Goal: Information Seeking & Learning: Understand process/instructions

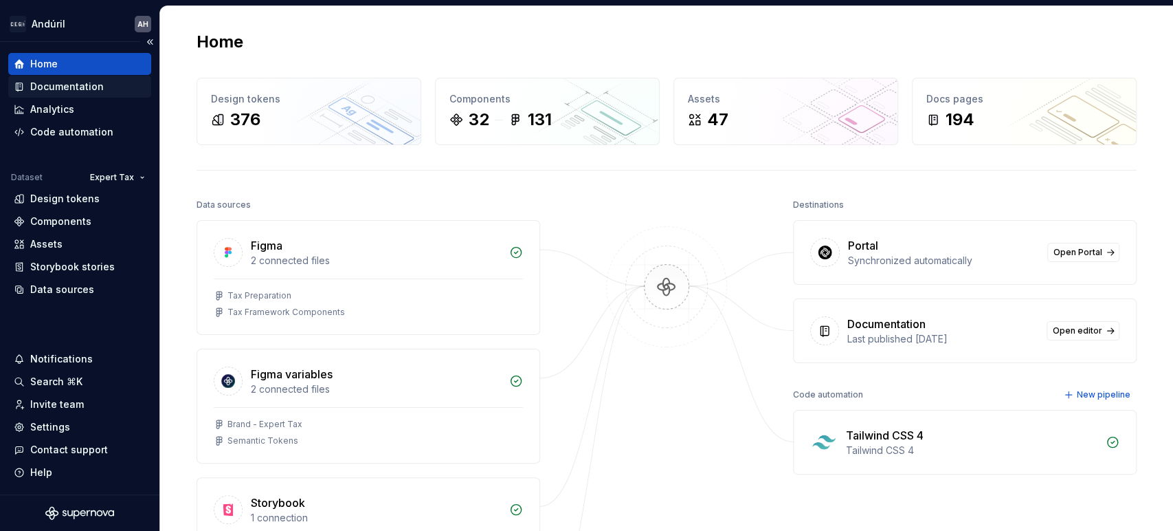
click at [98, 83] on div "Documentation" at bounding box center [67, 87] width 74 height 14
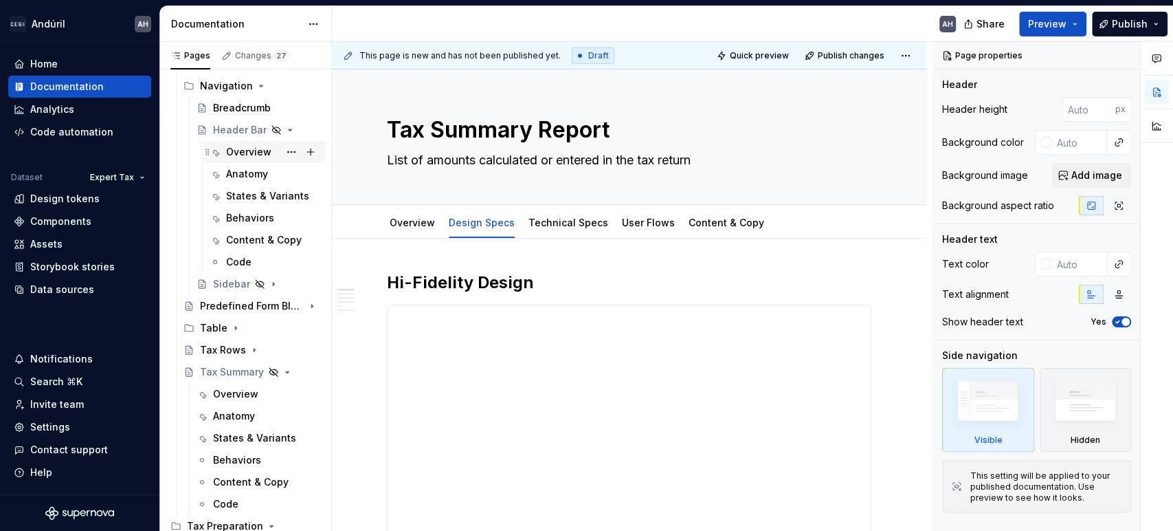
scroll to position [534, 0]
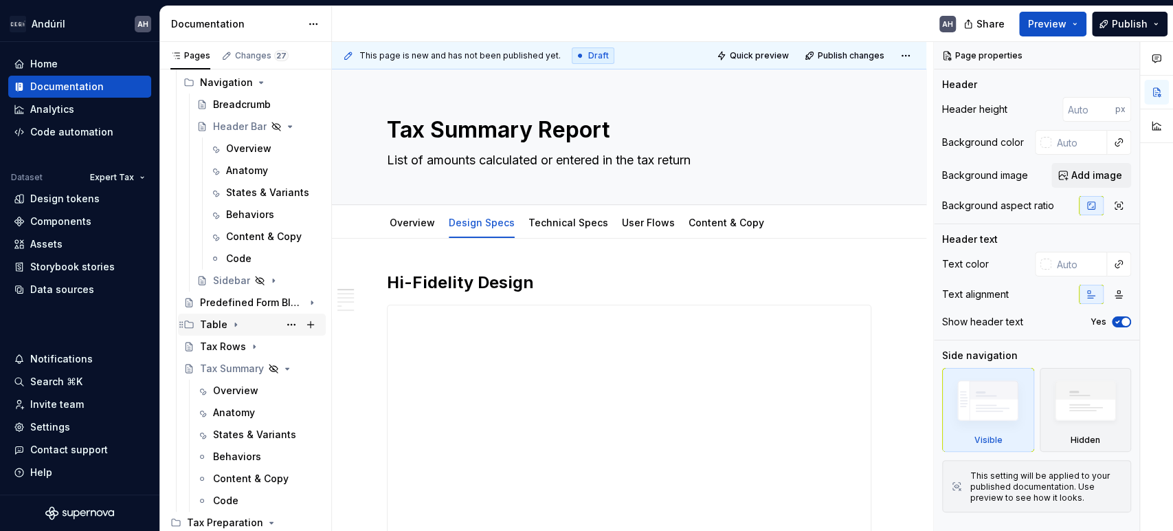
click at [235, 324] on icon "Page tree" at bounding box center [235, 324] width 1 height 3
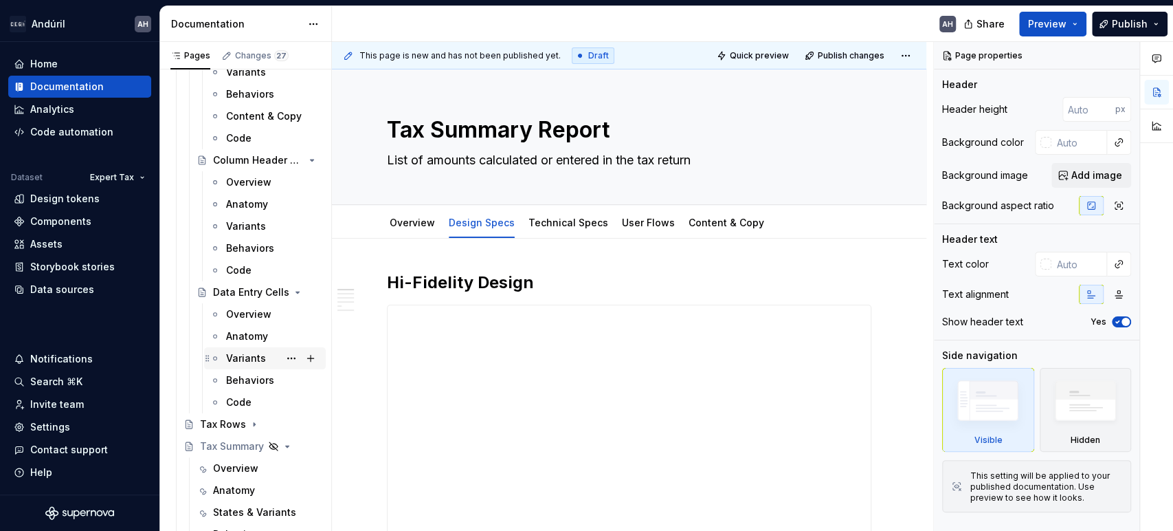
scroll to position [916, 0]
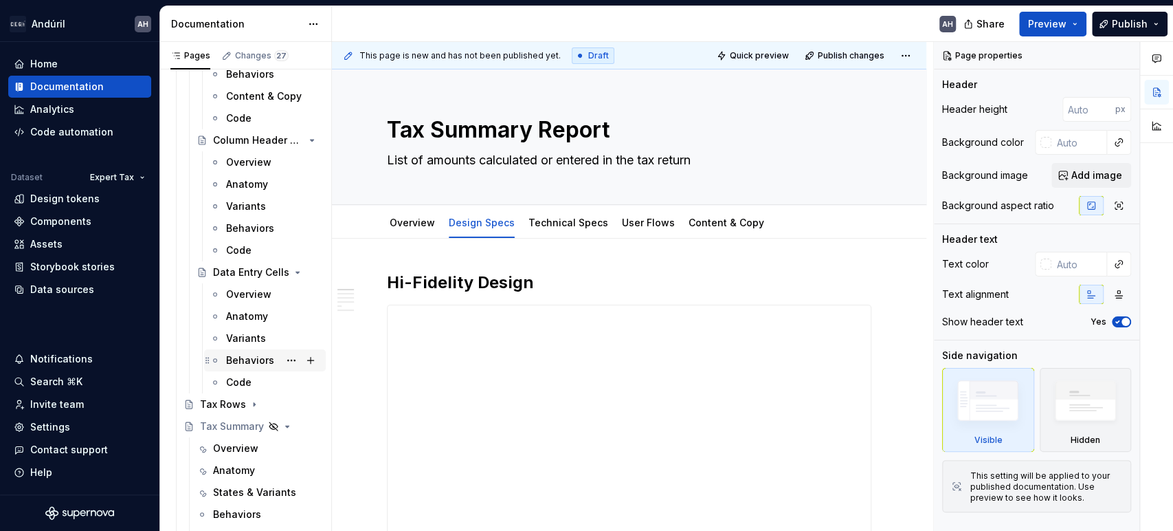
click at [250, 357] on div "Behaviors" at bounding box center [250, 360] width 48 height 14
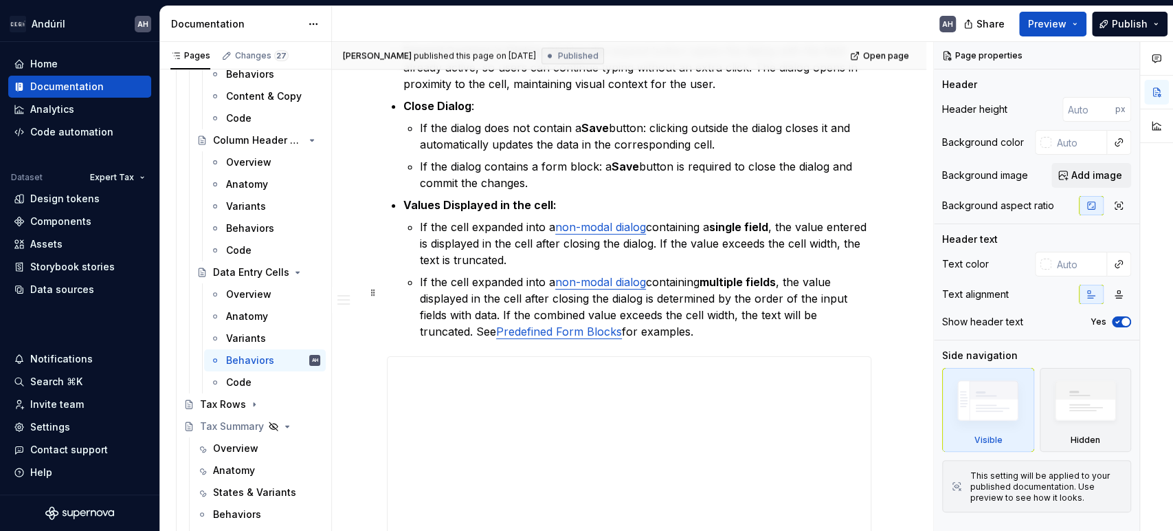
scroll to position [1451, 0]
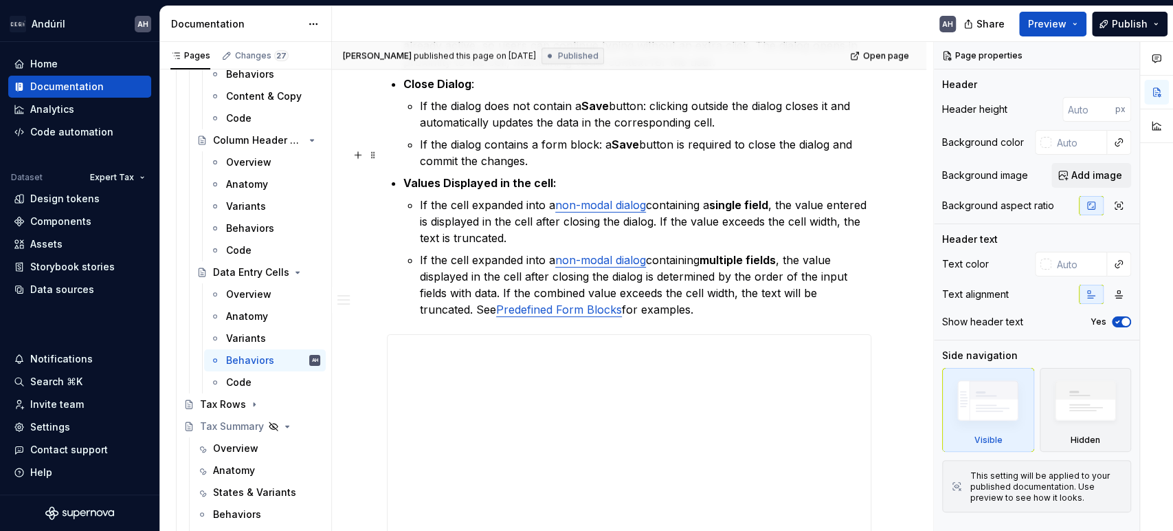
click at [495, 147] on p "If the dialog contains a form block: a Save button is required to close the dia…" at bounding box center [646, 152] width 452 height 33
type textarea "*"
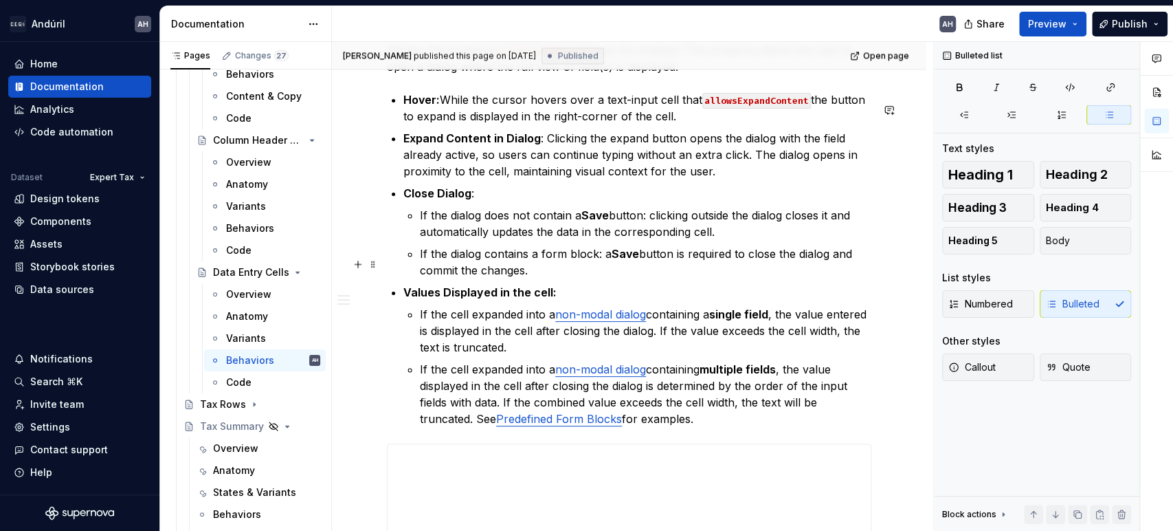
scroll to position [1221, 0]
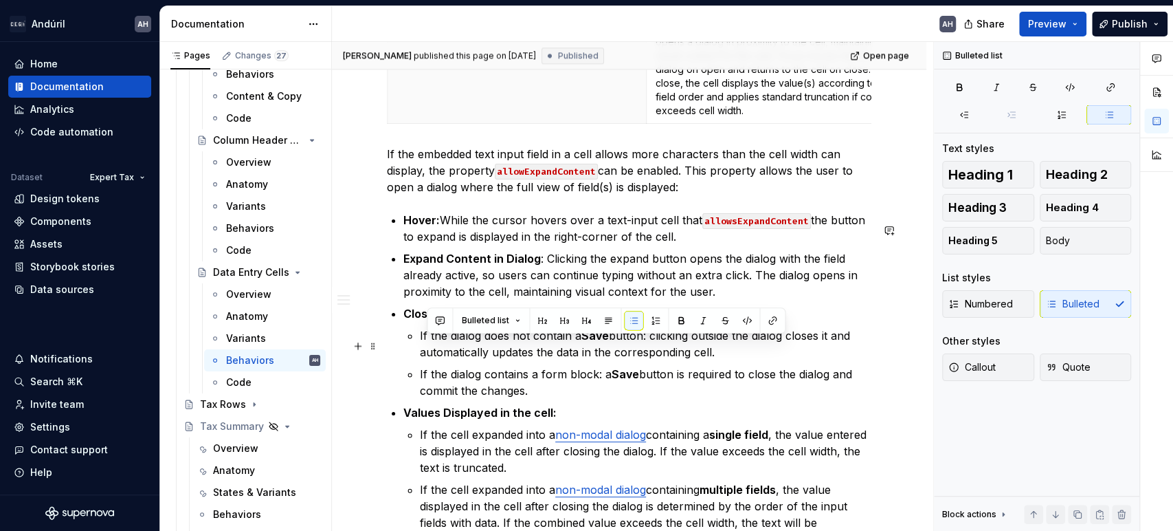
drag, startPoint x: 542, startPoint y: 400, endPoint x: 426, endPoint y: 341, distance: 129.7
click at [426, 341] on ul "If the dialog does not contain a Save button: clicking outside the dialog close…" at bounding box center [646, 362] width 452 height 71
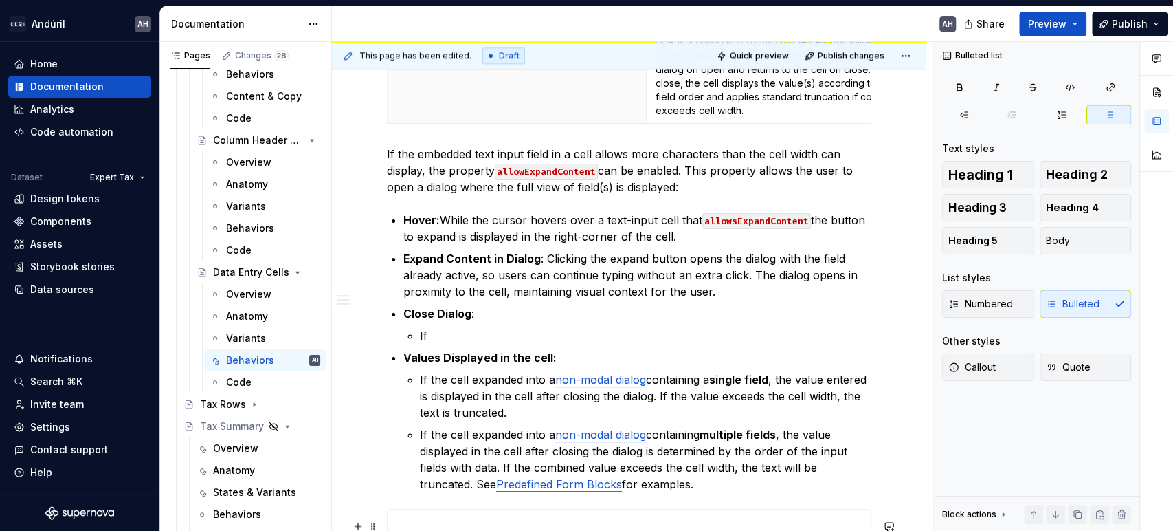
type textarea "*"
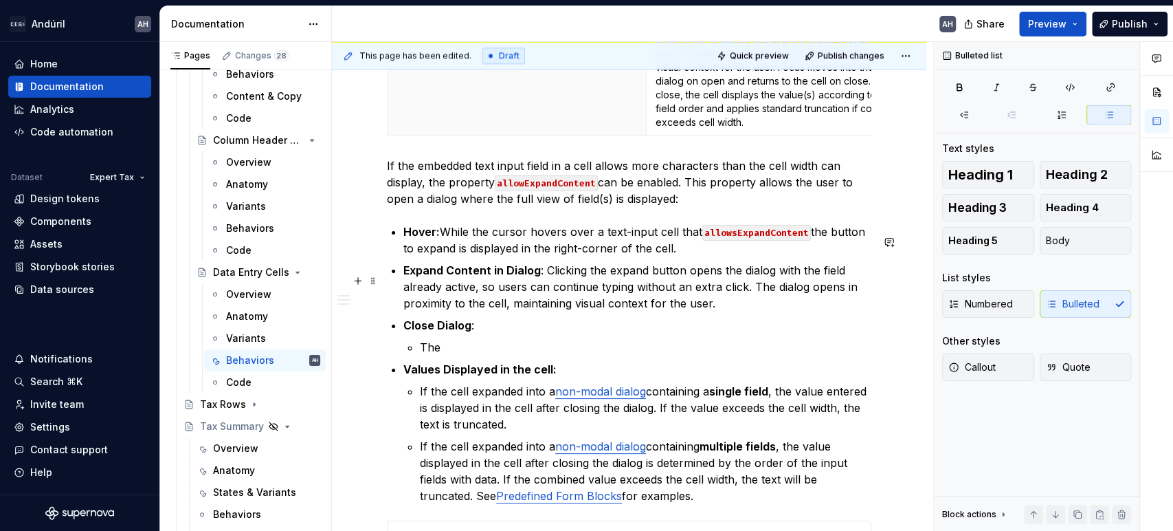
scroll to position [1232, 0]
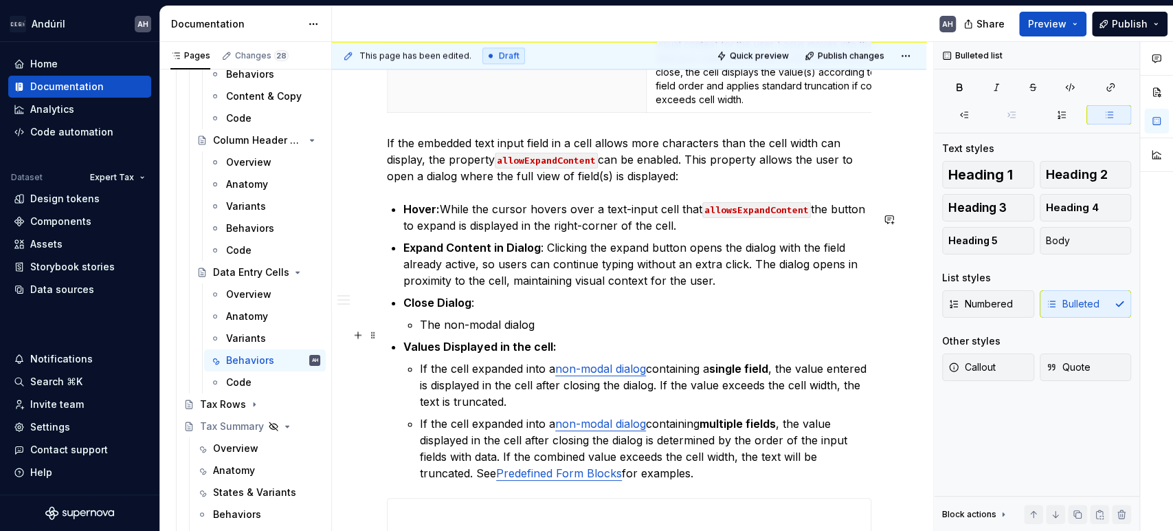
click at [447, 333] on p "The non-modal dialog" at bounding box center [646, 324] width 452 height 16
click at [441, 333] on p "The non-modal dialog" at bounding box center [646, 324] width 452 height 16
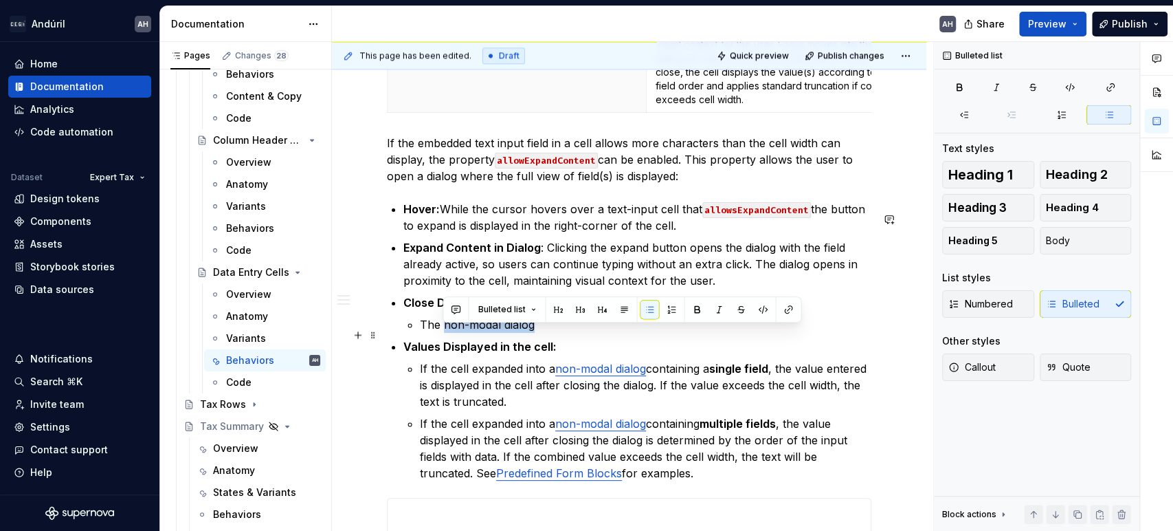
drag, startPoint x: 443, startPoint y: 334, endPoint x: 531, endPoint y: 334, distance: 87.3
click at [531, 333] on p "The non-modal dialog" at bounding box center [646, 324] width 452 height 16
click at [782, 308] on button "button" at bounding box center [788, 309] width 19 height 19
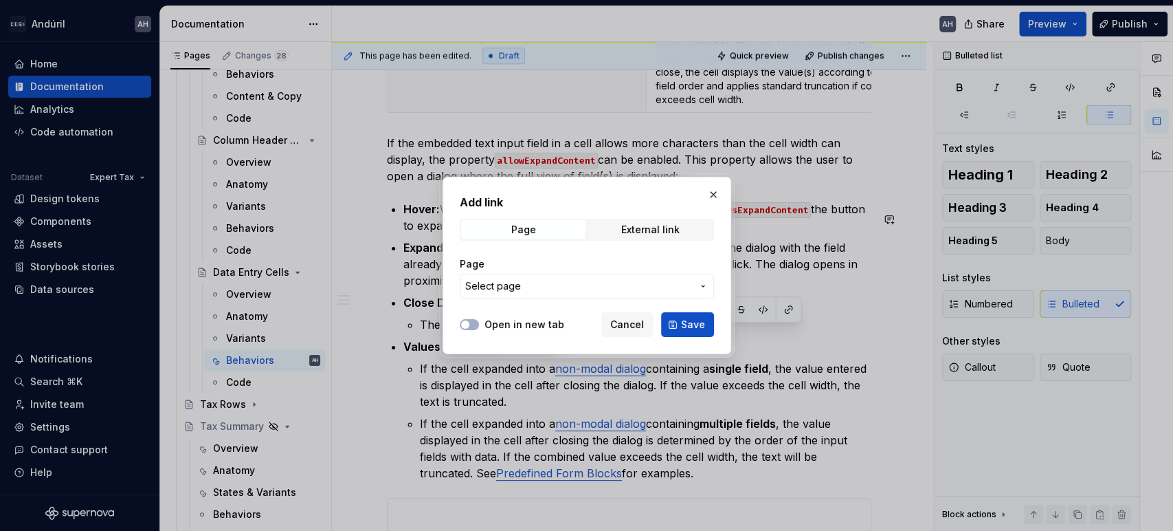
click at [614, 285] on span "Select page" at bounding box center [578, 286] width 227 height 14
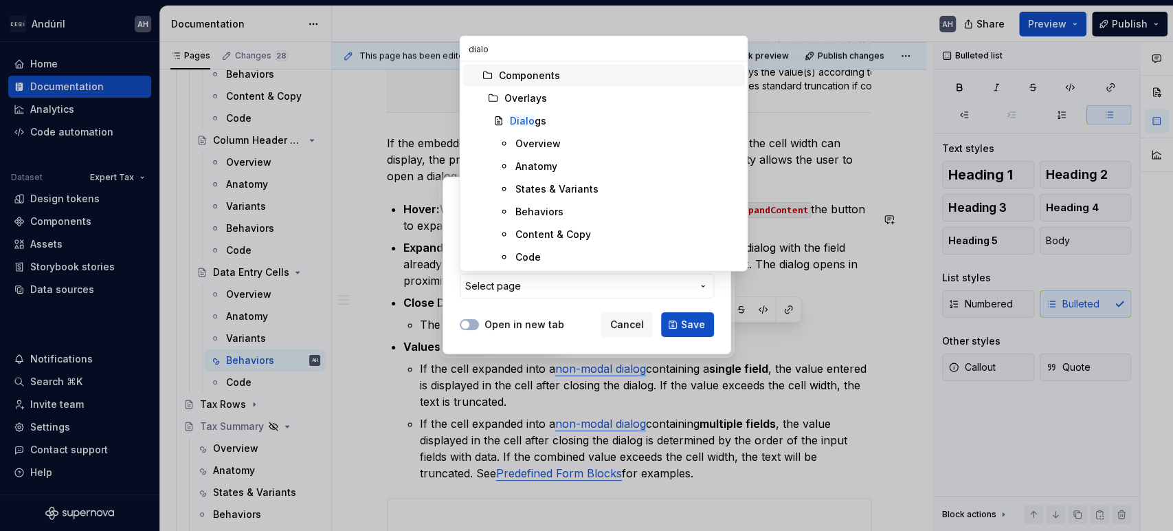
type input "dialog"
click at [564, 120] on div "Dialog s" at bounding box center [624, 121] width 230 height 14
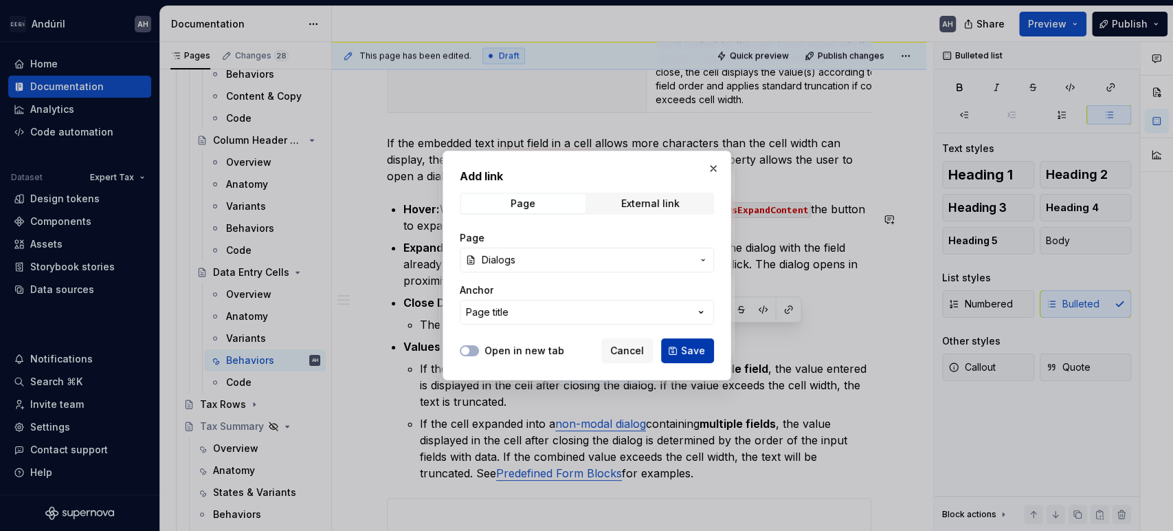
click at [687, 353] on span "Save" at bounding box center [693, 351] width 24 height 14
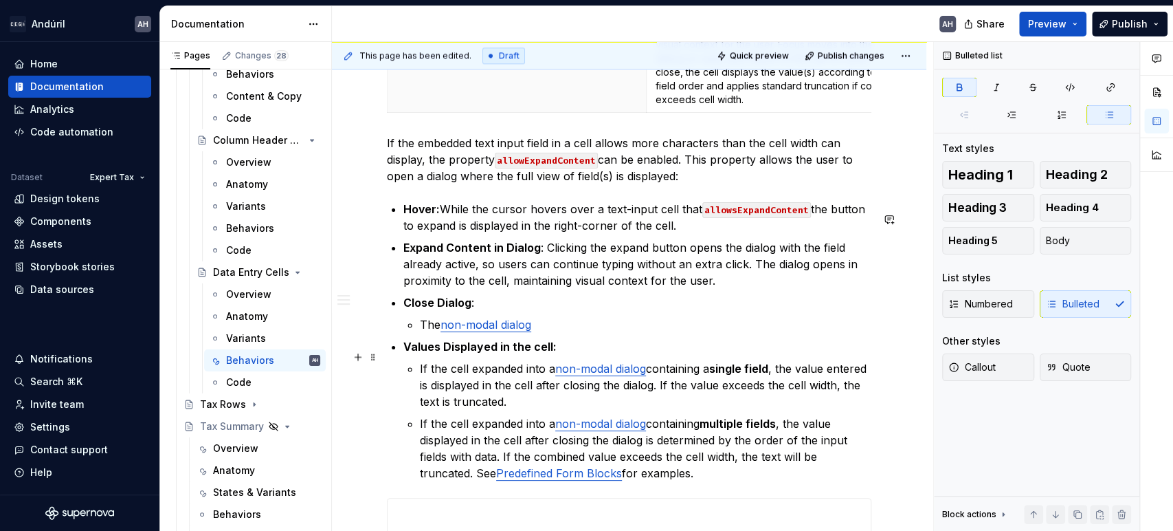
click at [567, 344] on ul "Hover: While the cursor hovers over a text-input cell that allowsExpandContent …" at bounding box center [637, 341] width 468 height 280
click at [570, 333] on p "The non-modal dialog" at bounding box center [646, 324] width 452 height 16
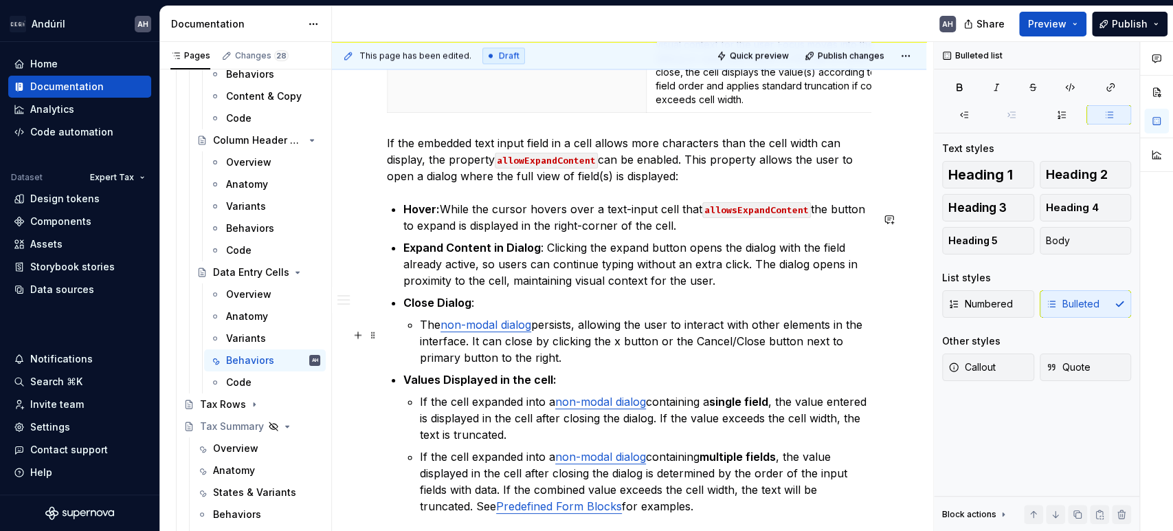
click at [617, 350] on p "The non-modal dialog persists, allowing the user to interact with other element…" at bounding box center [646, 340] width 452 height 49
drag, startPoint x: 695, startPoint y: 349, endPoint x: 762, endPoint y: 350, distance: 67.4
click at [762, 350] on p "The non-modal dialog persists, allowing the user to interact with other element…" at bounding box center [646, 340] width 452 height 49
click at [567, 366] on p "The non-modal dialog persists, allowing the user to interact with other element…" at bounding box center [646, 340] width 452 height 49
click at [841, 56] on span "Publish changes" at bounding box center [851, 55] width 67 height 11
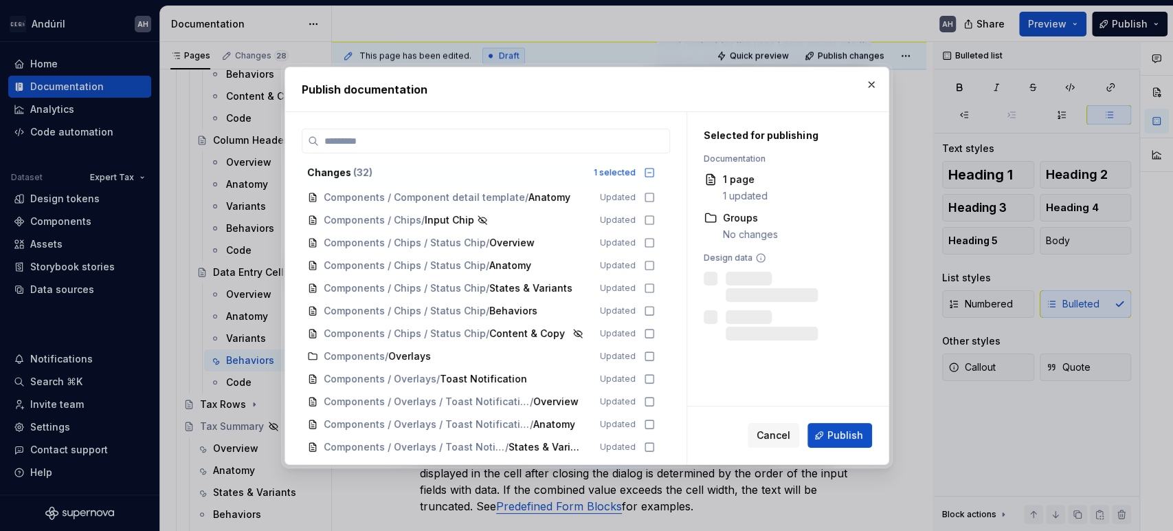
drag, startPoint x: 828, startPoint y: 438, endPoint x: 765, endPoint y: 487, distance: 79.4
click at [829, 438] on button "Publish" at bounding box center [840, 435] width 65 height 25
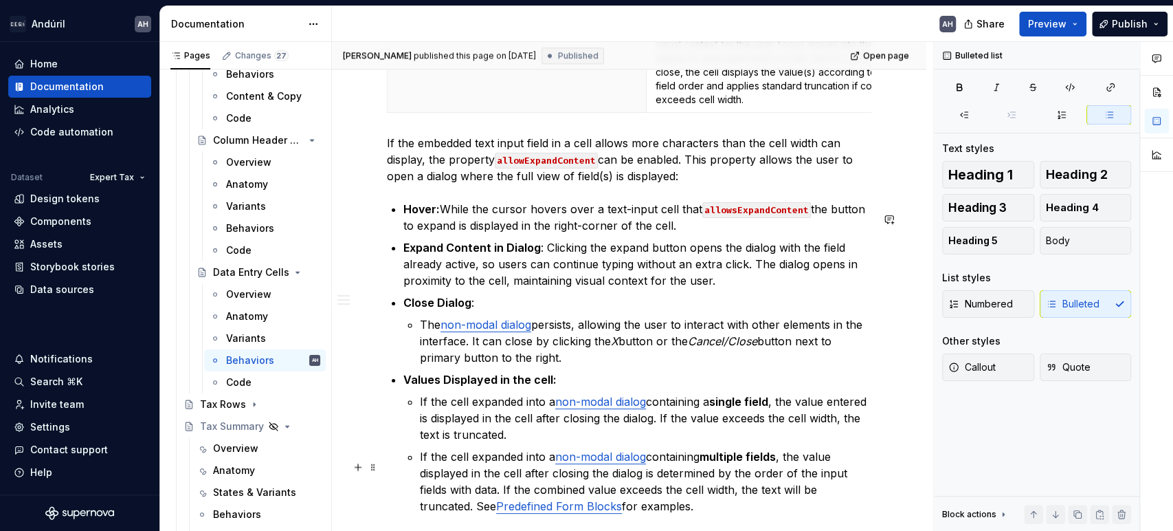
type textarea "*"
